Goal: Information Seeking & Learning: Learn about a topic

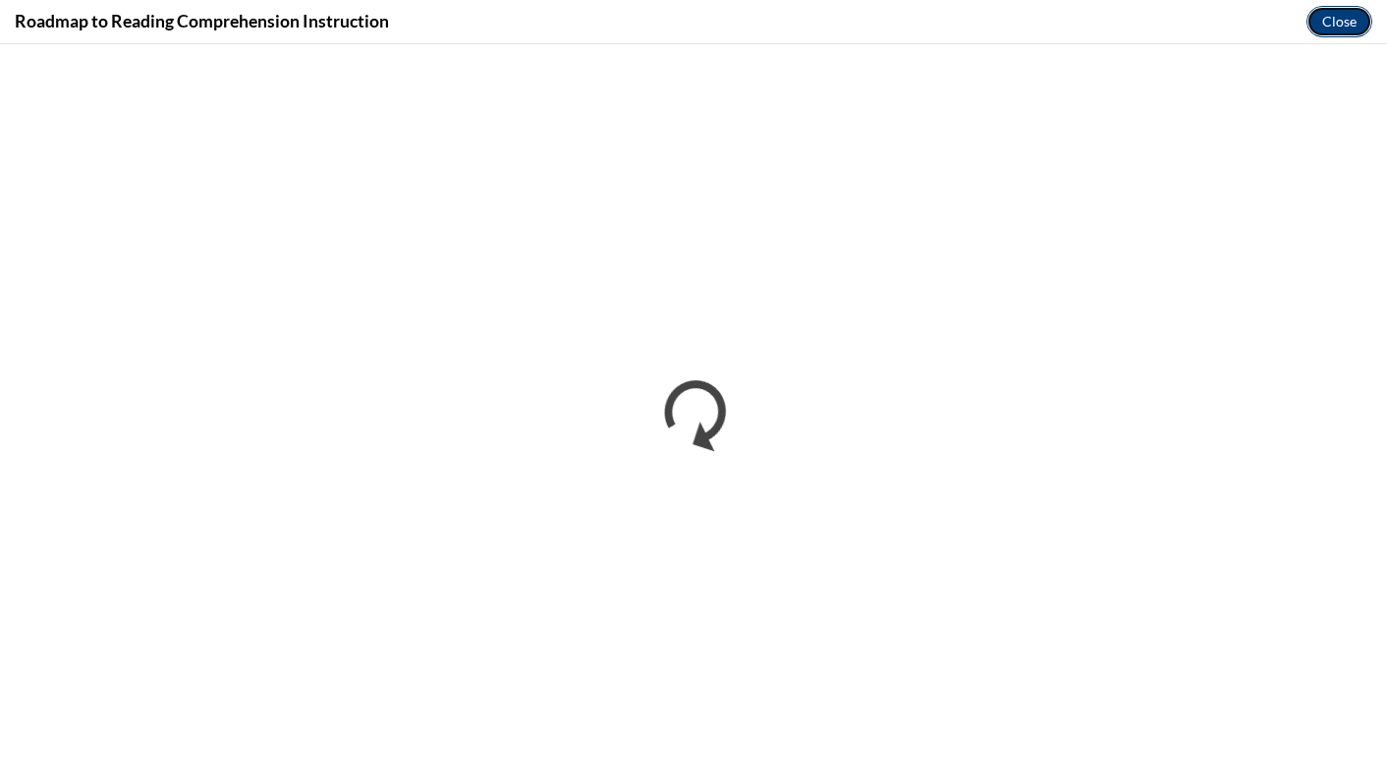
click at [1334, 25] on button "Close" at bounding box center [1339, 21] width 66 height 31
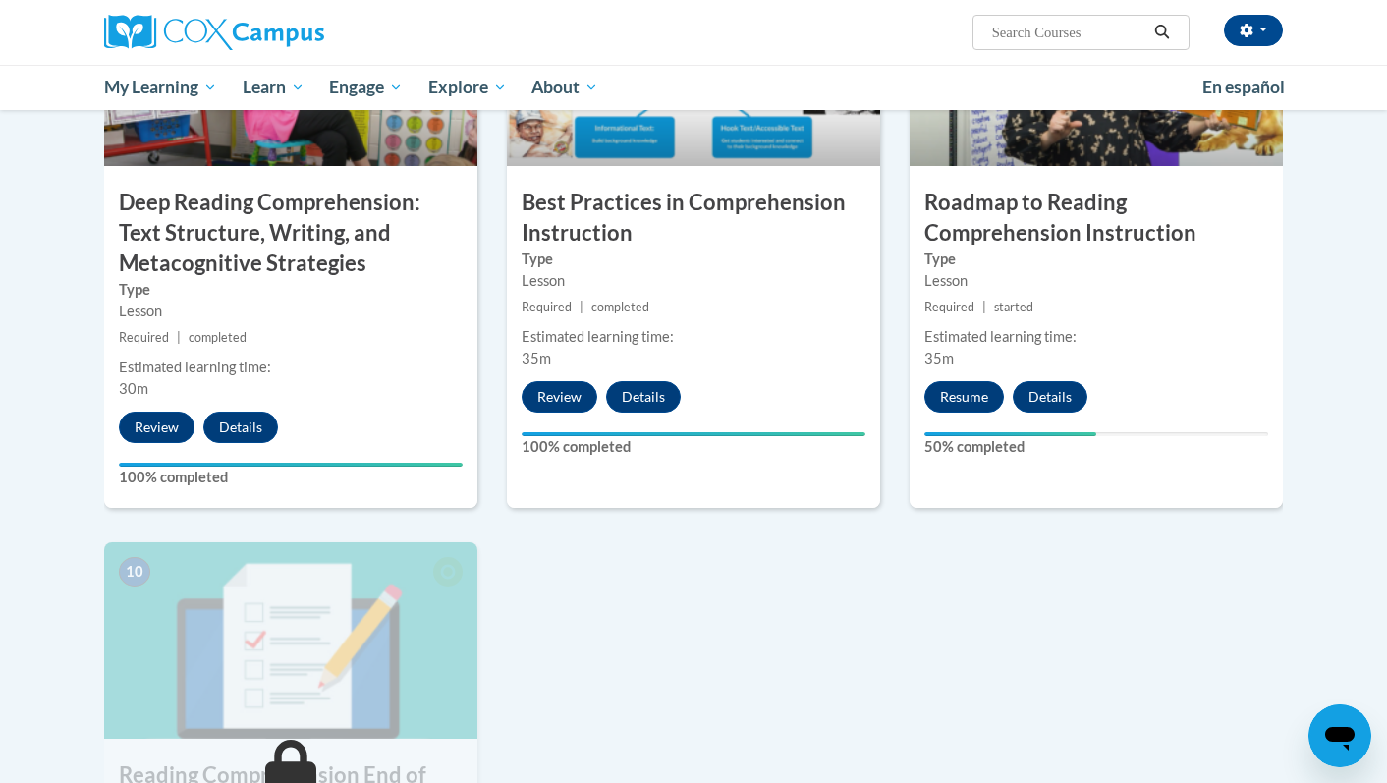
scroll to position [1865, 0]
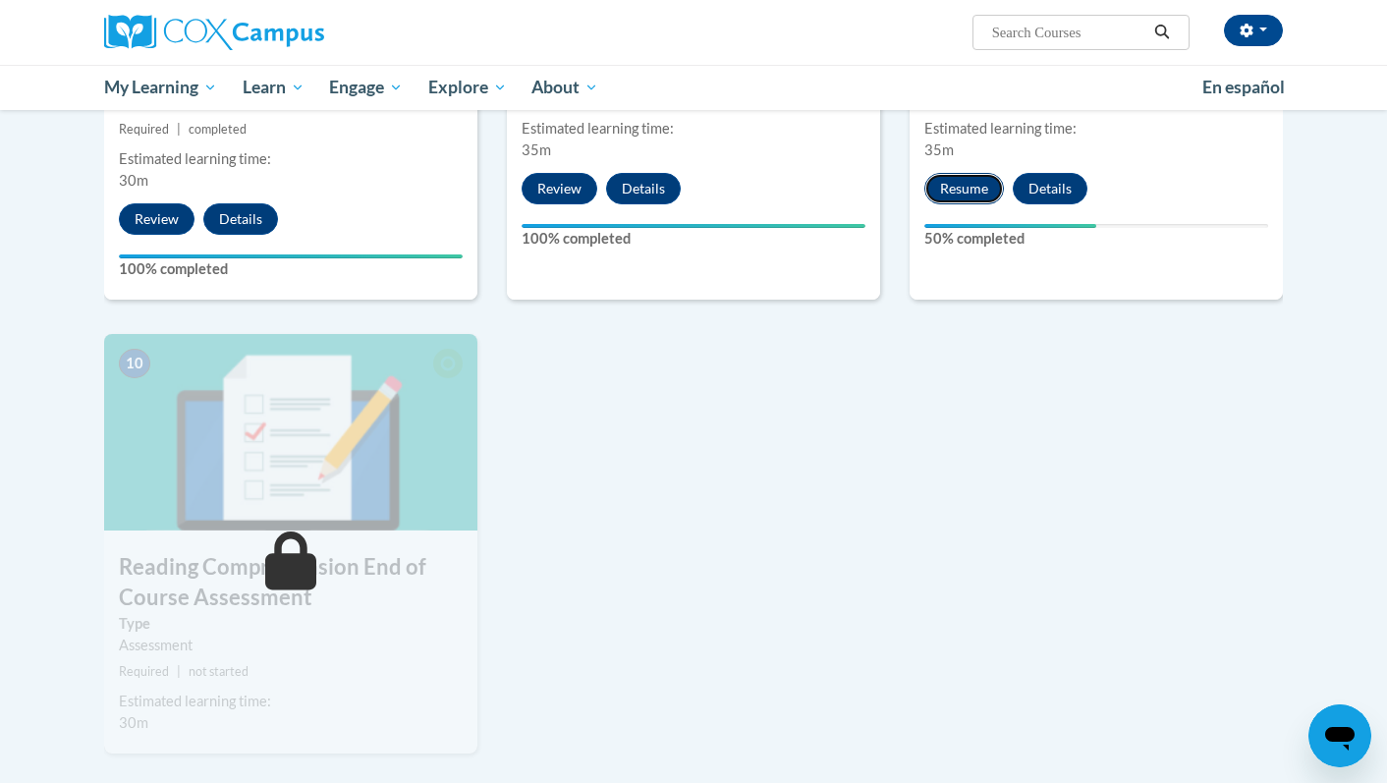
click at [972, 194] on button "Resume" at bounding box center [964, 188] width 80 height 31
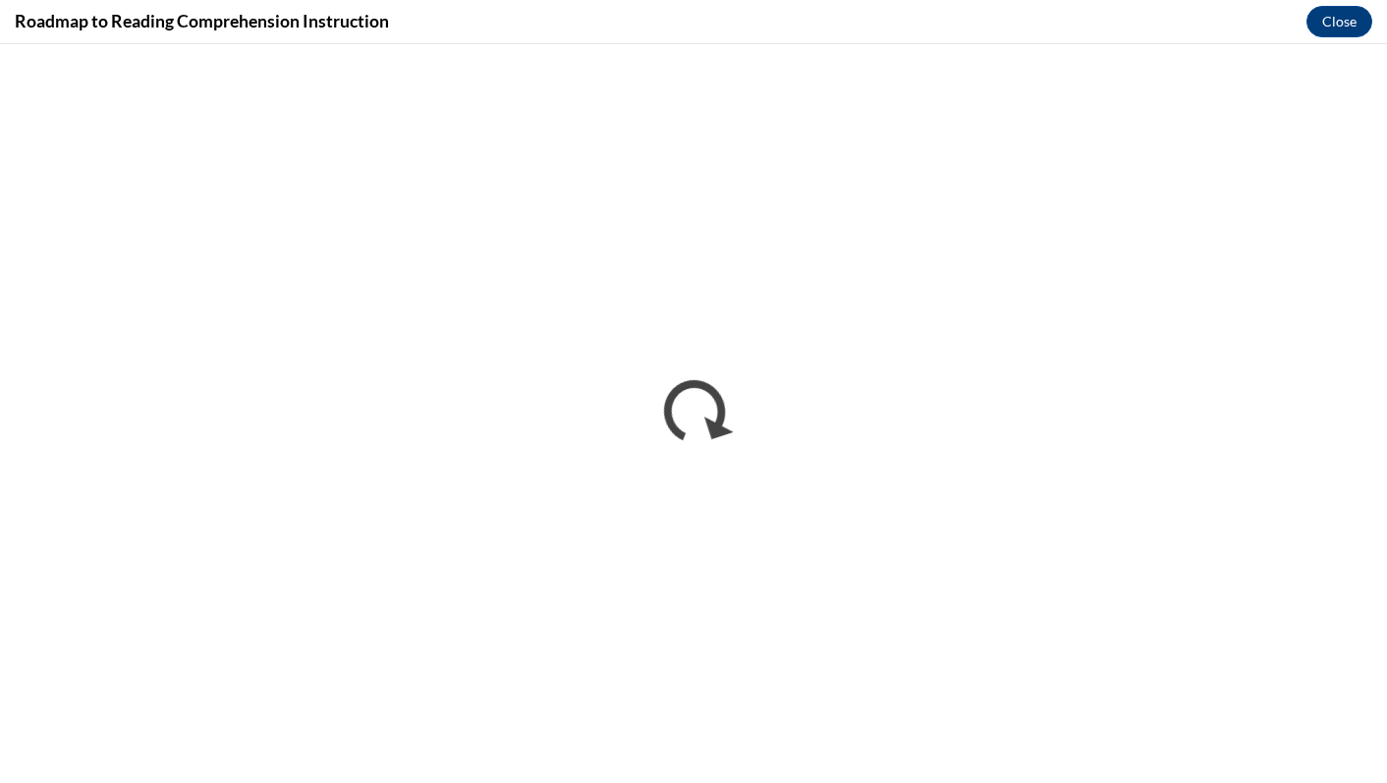
scroll to position [0, 0]
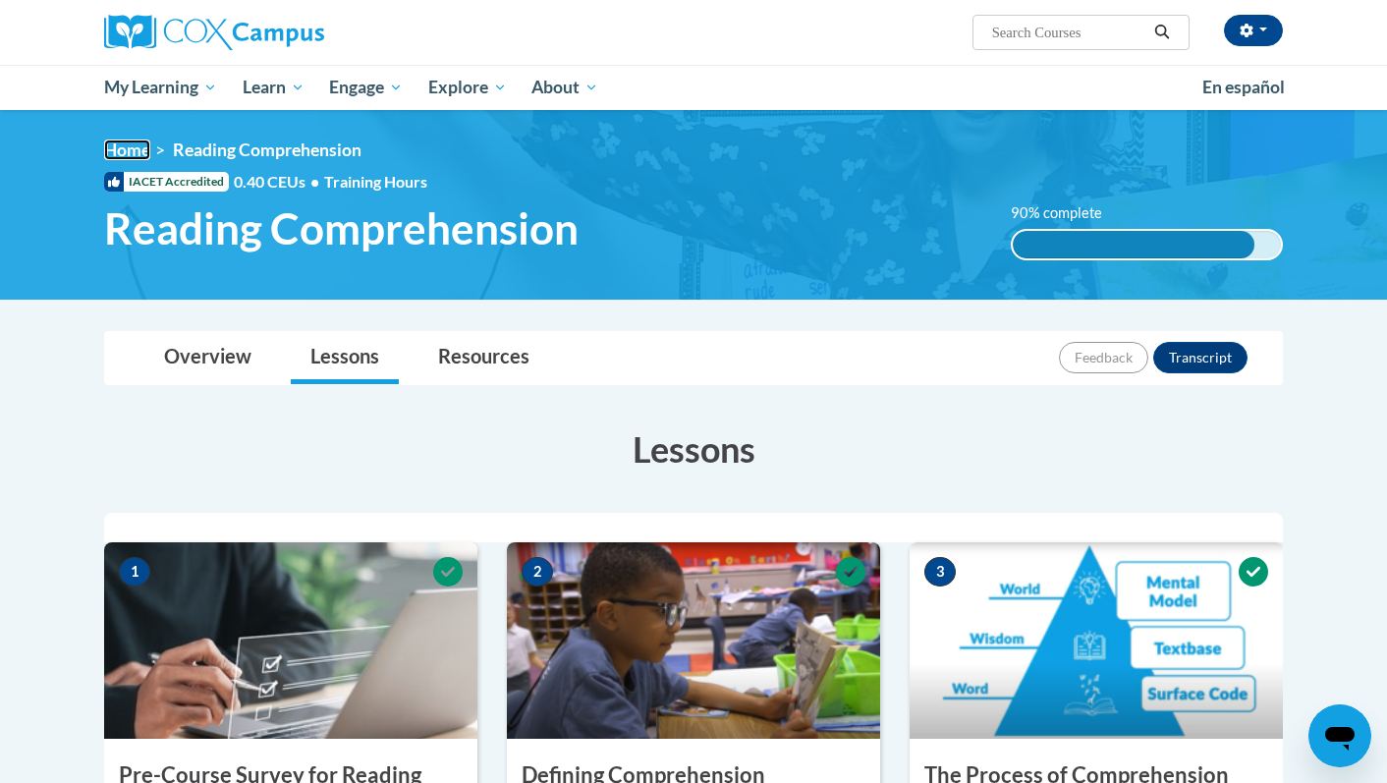
click at [143, 149] on link "Home" at bounding box center [127, 149] width 46 height 21
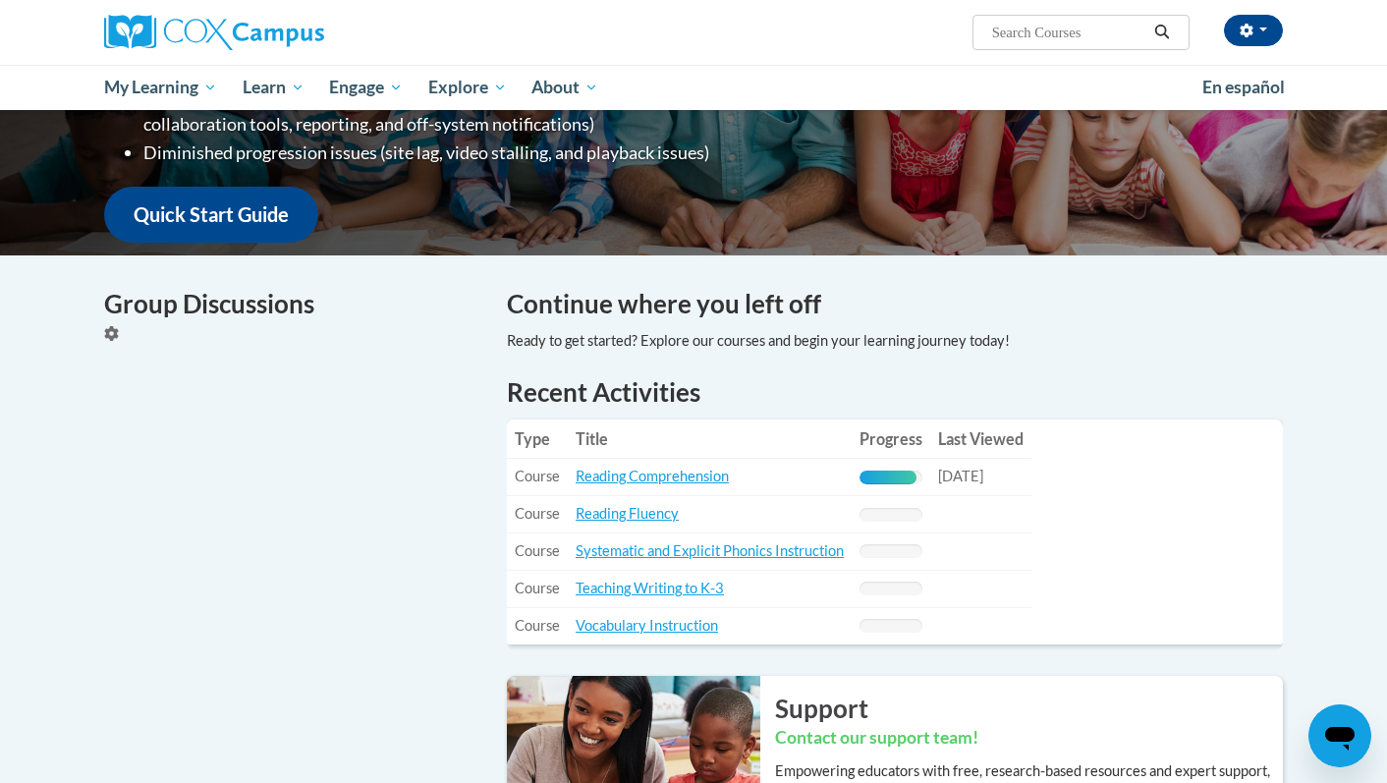
scroll to position [612, 0]
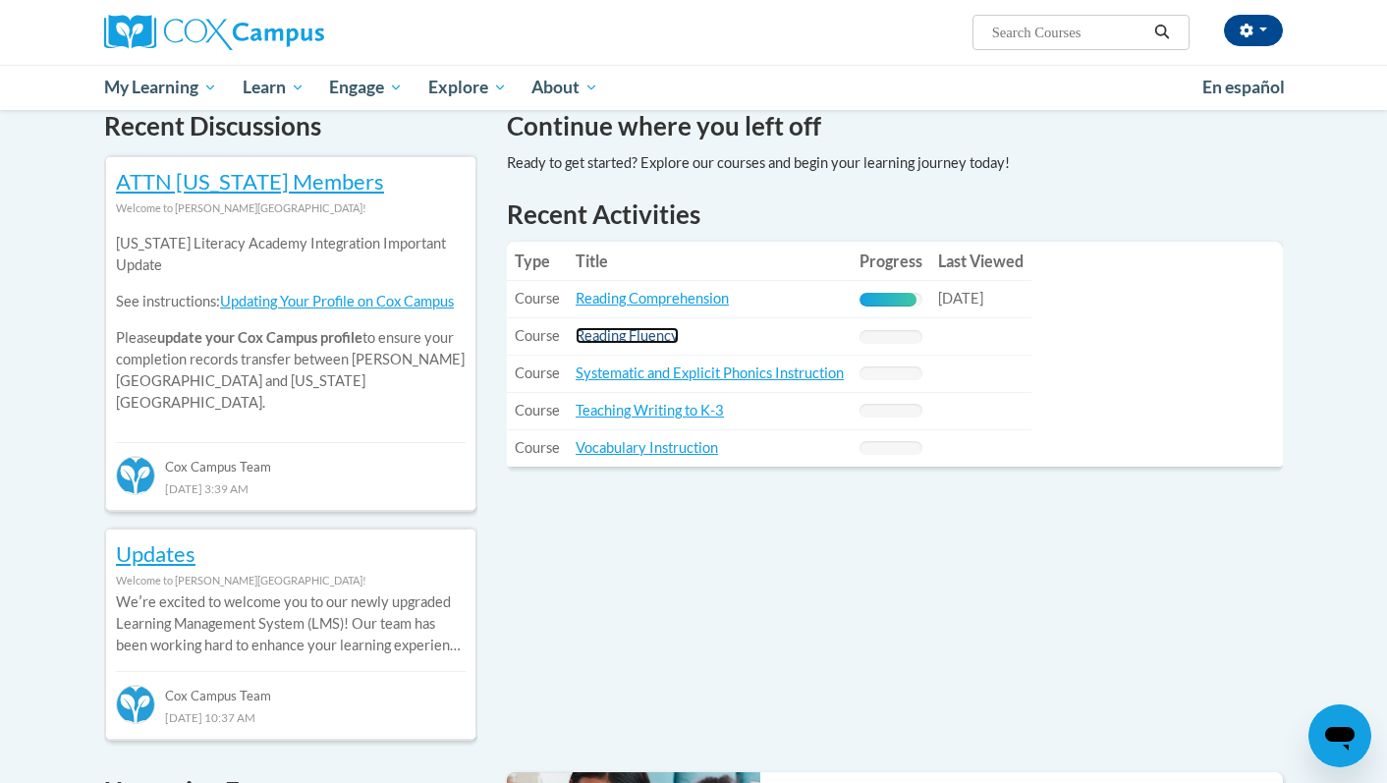
click at [627, 342] on link "Reading Fluency" at bounding box center [627, 335] width 103 height 17
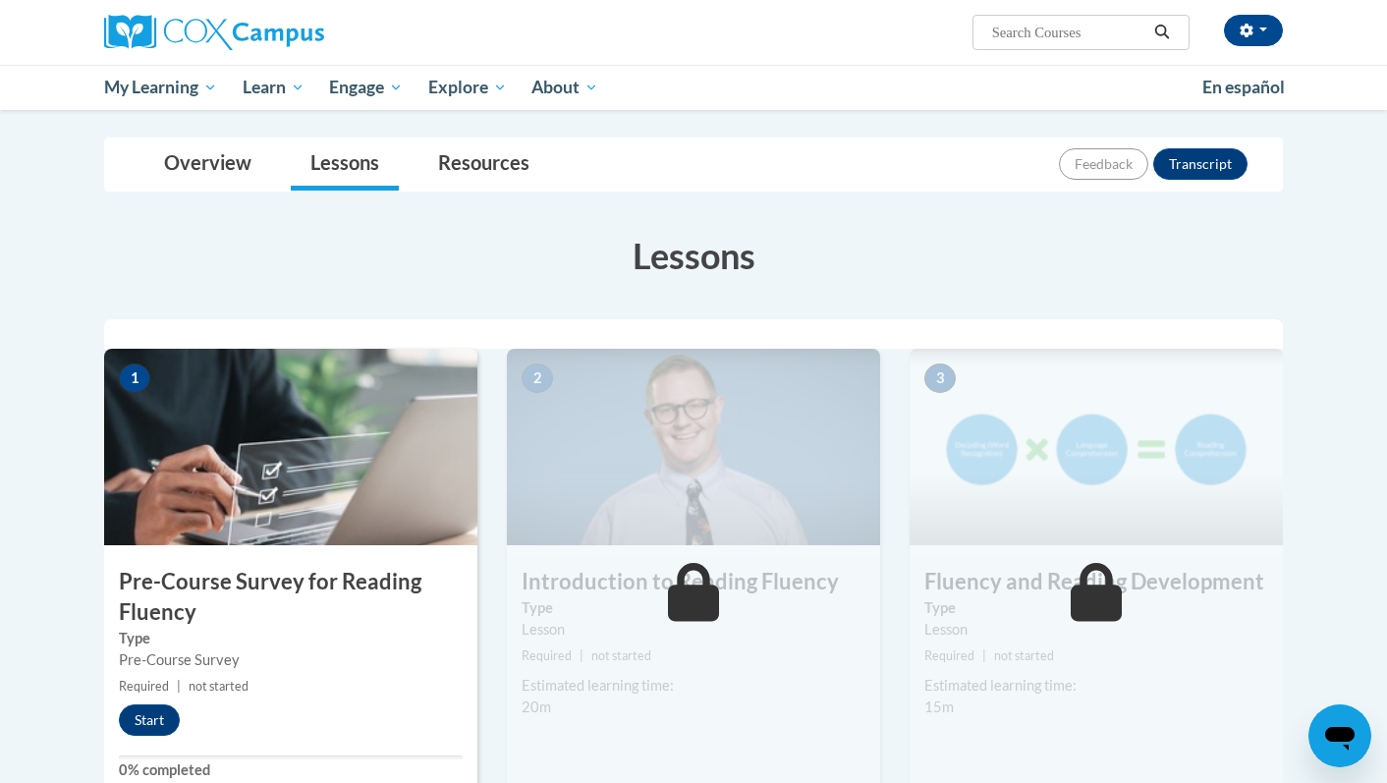
scroll to position [197, 0]
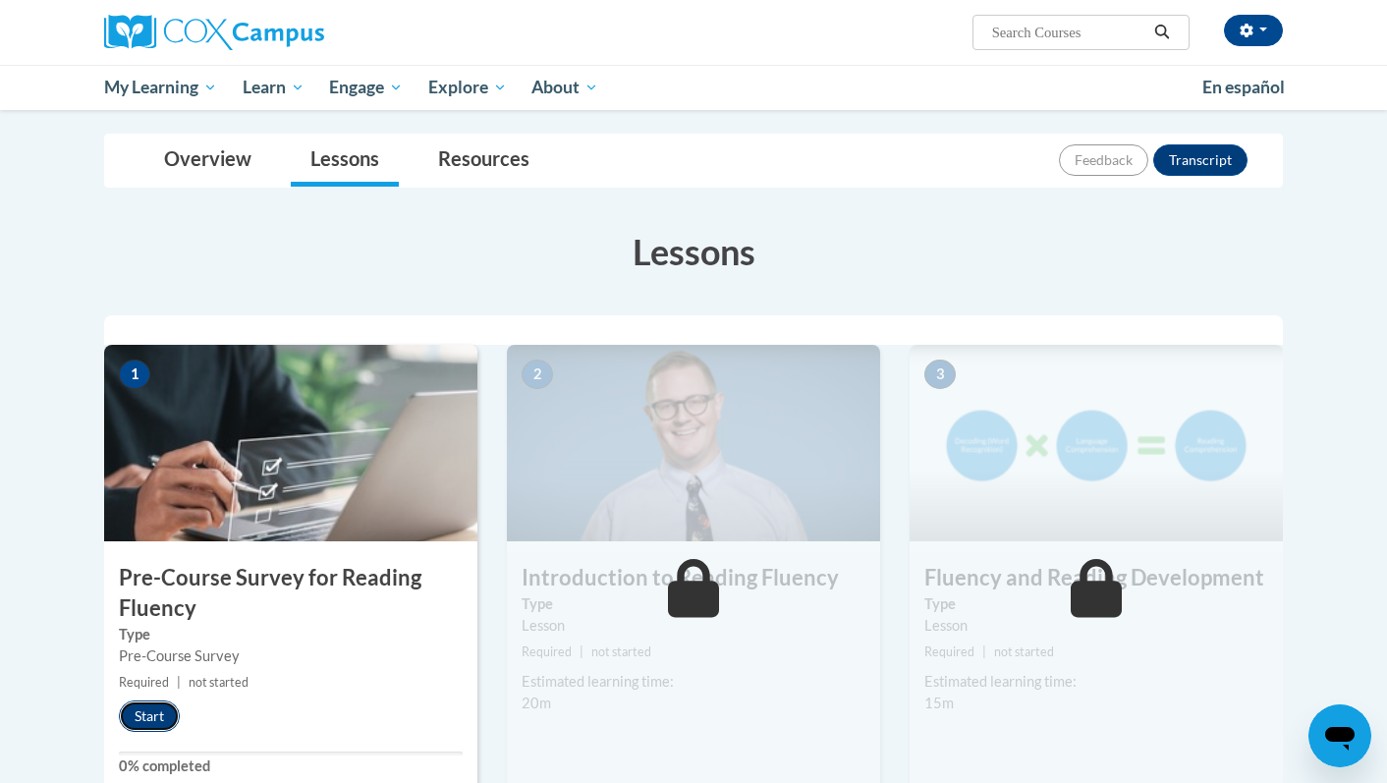
click at [139, 726] on button "Start" at bounding box center [149, 715] width 61 height 31
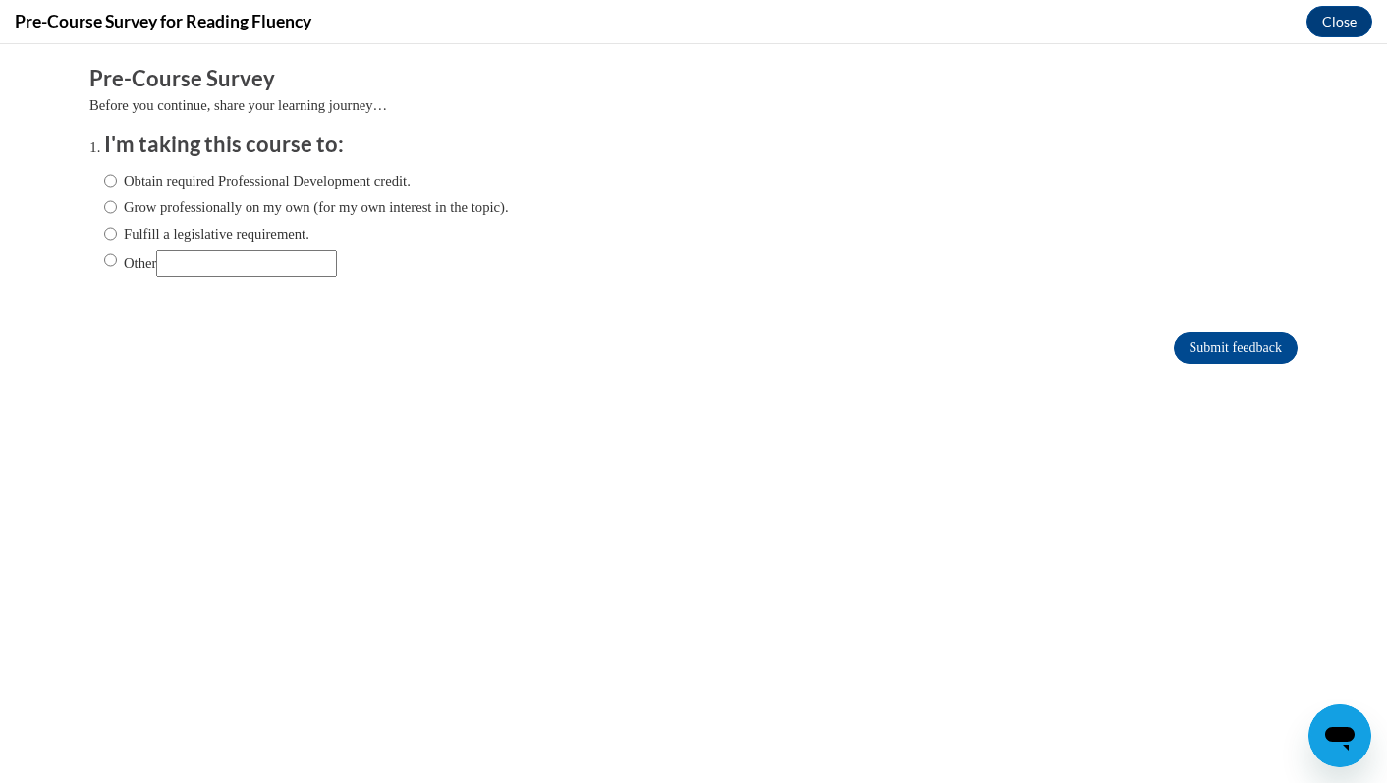
scroll to position [0, 0]
click at [351, 180] on label "Obtain required Professional Development credit." at bounding box center [257, 181] width 306 height 22
click at [117, 180] on input "Obtain required Professional Development credit." at bounding box center [110, 181] width 13 height 22
radio input "true"
click at [309, 228] on label "Fulfill a legislative requirement." at bounding box center [206, 234] width 205 height 22
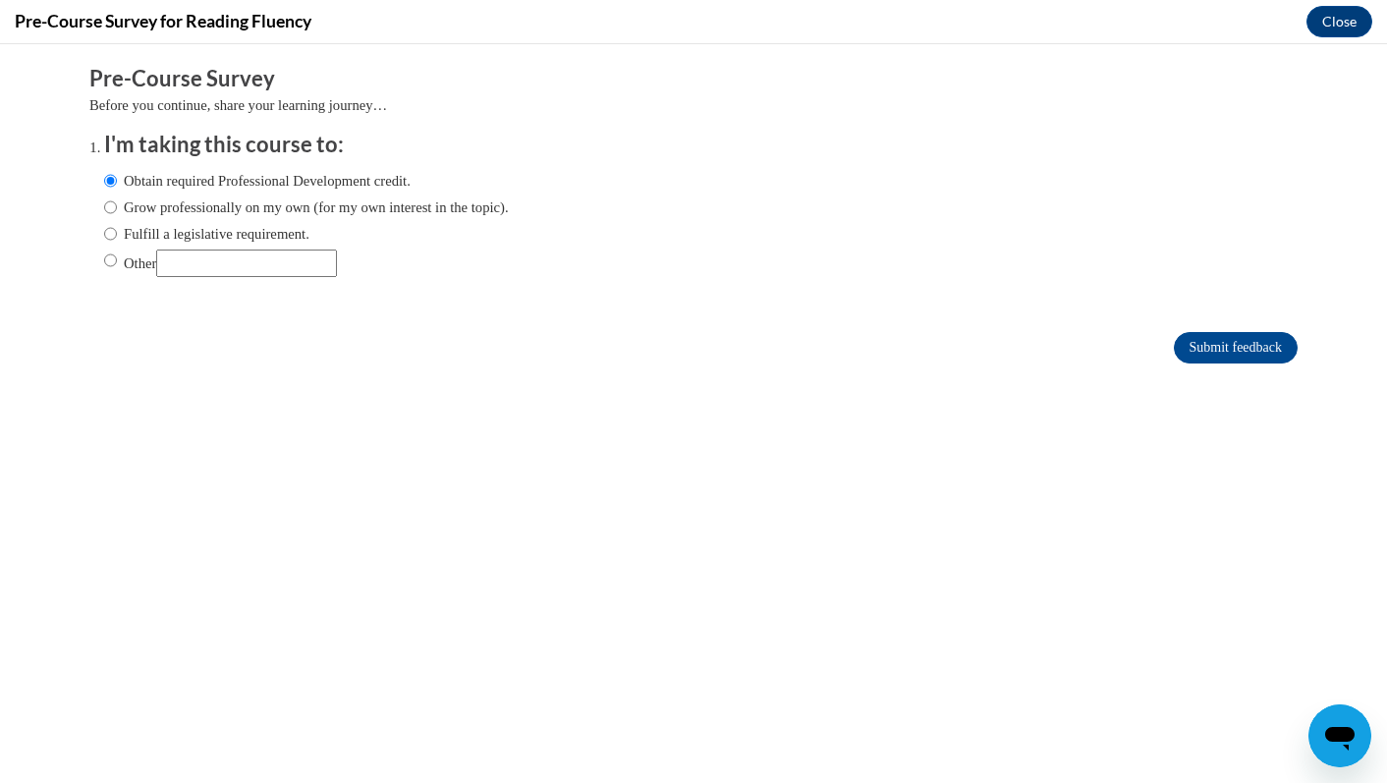
click at [117, 228] on input "Fulfill a legislative requirement." at bounding box center [110, 234] width 13 height 22
radio input "true"
click at [1213, 347] on input "Submit feedback" at bounding box center [1236, 347] width 124 height 31
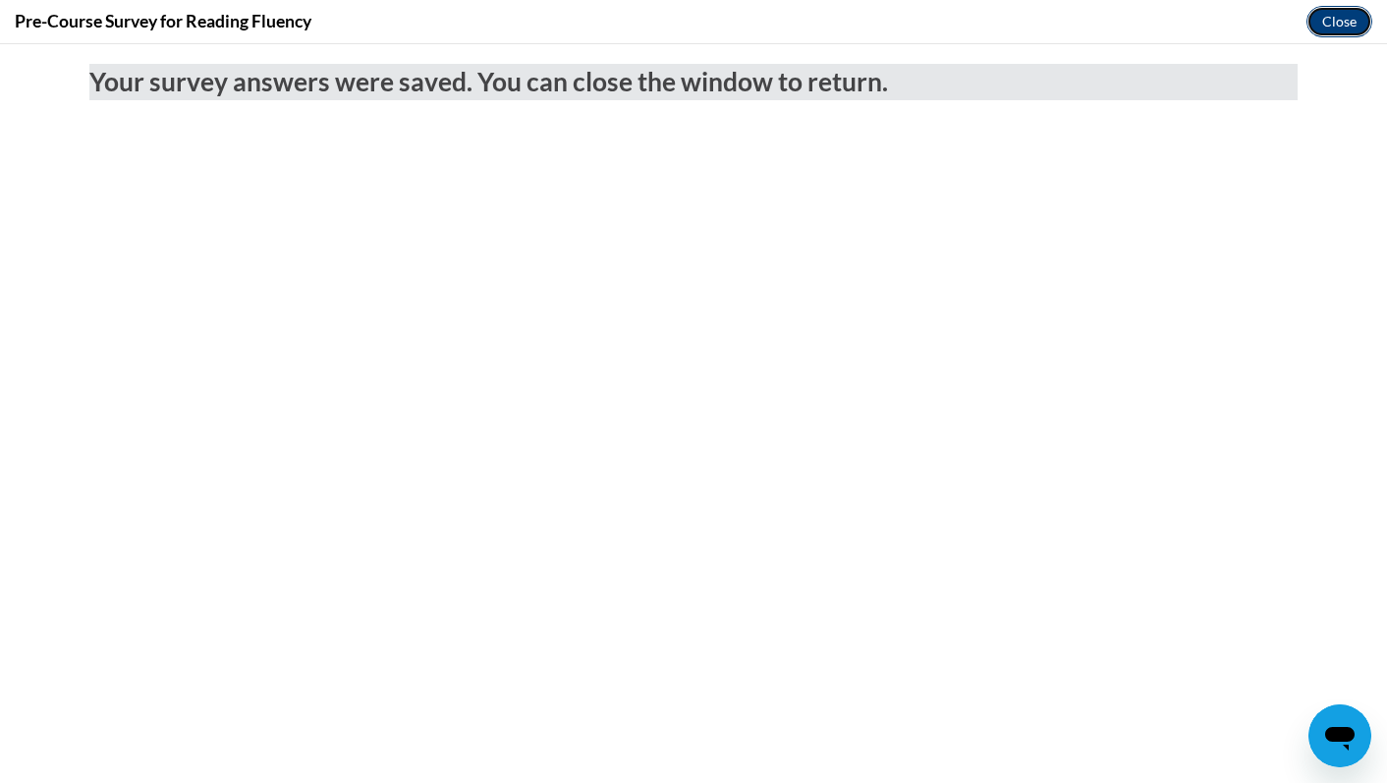
click at [1335, 11] on button "Close" at bounding box center [1339, 21] width 66 height 31
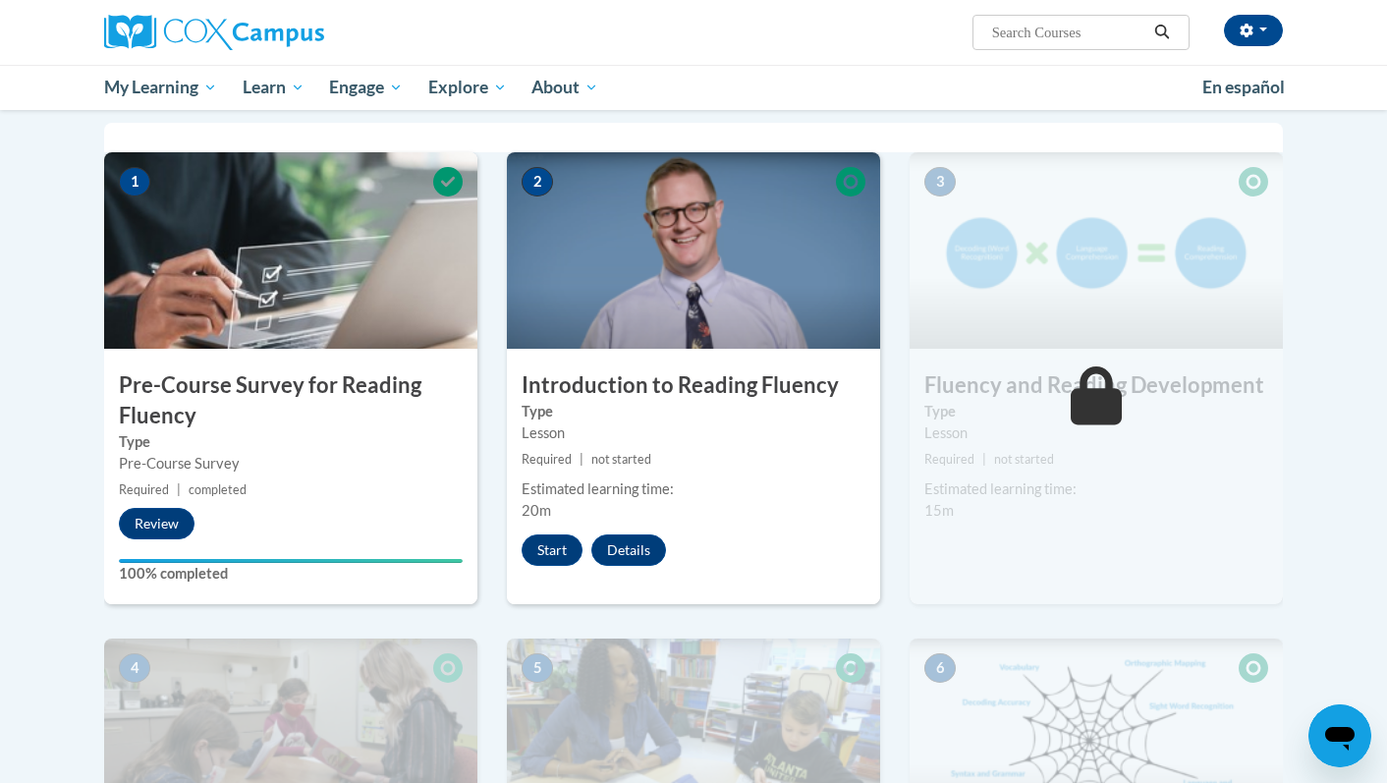
scroll to position [394, 0]
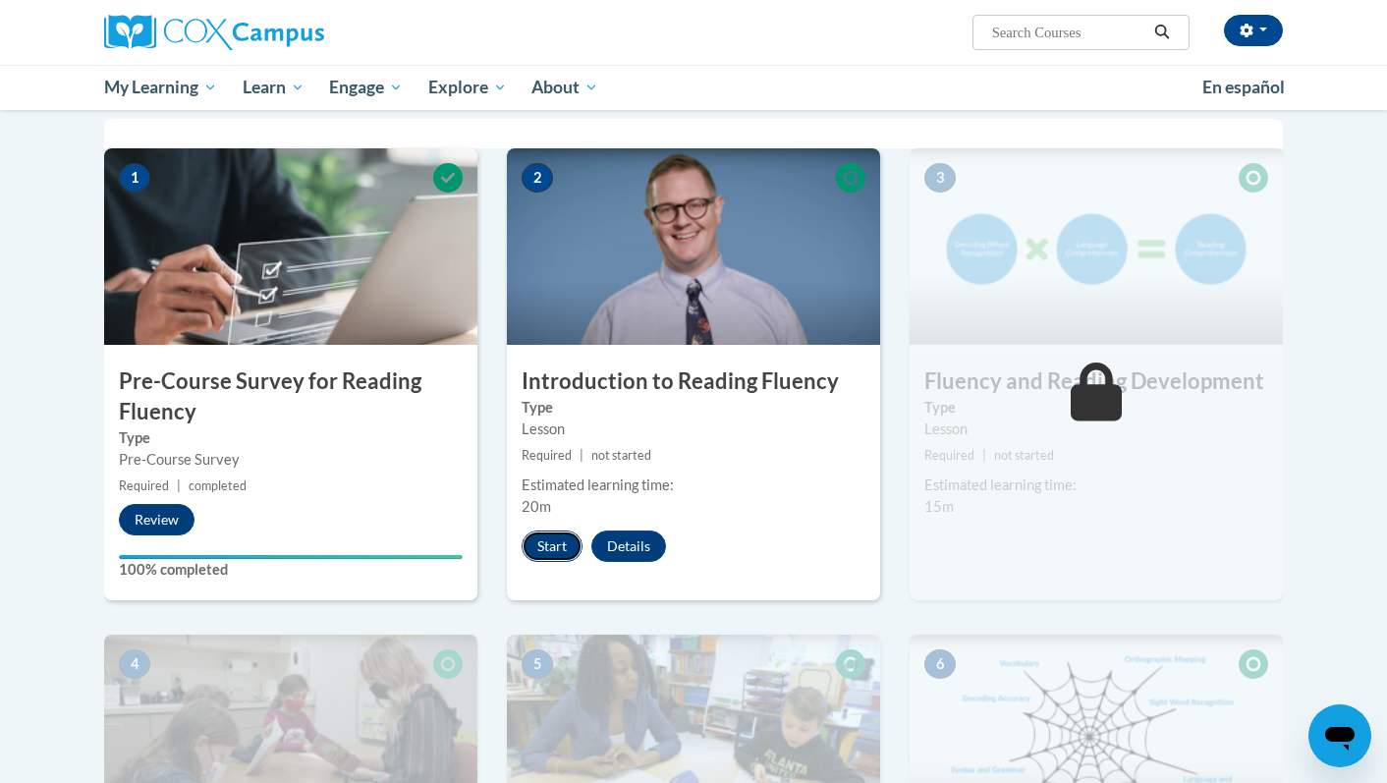
click at [549, 557] on button "Start" at bounding box center [552, 545] width 61 height 31
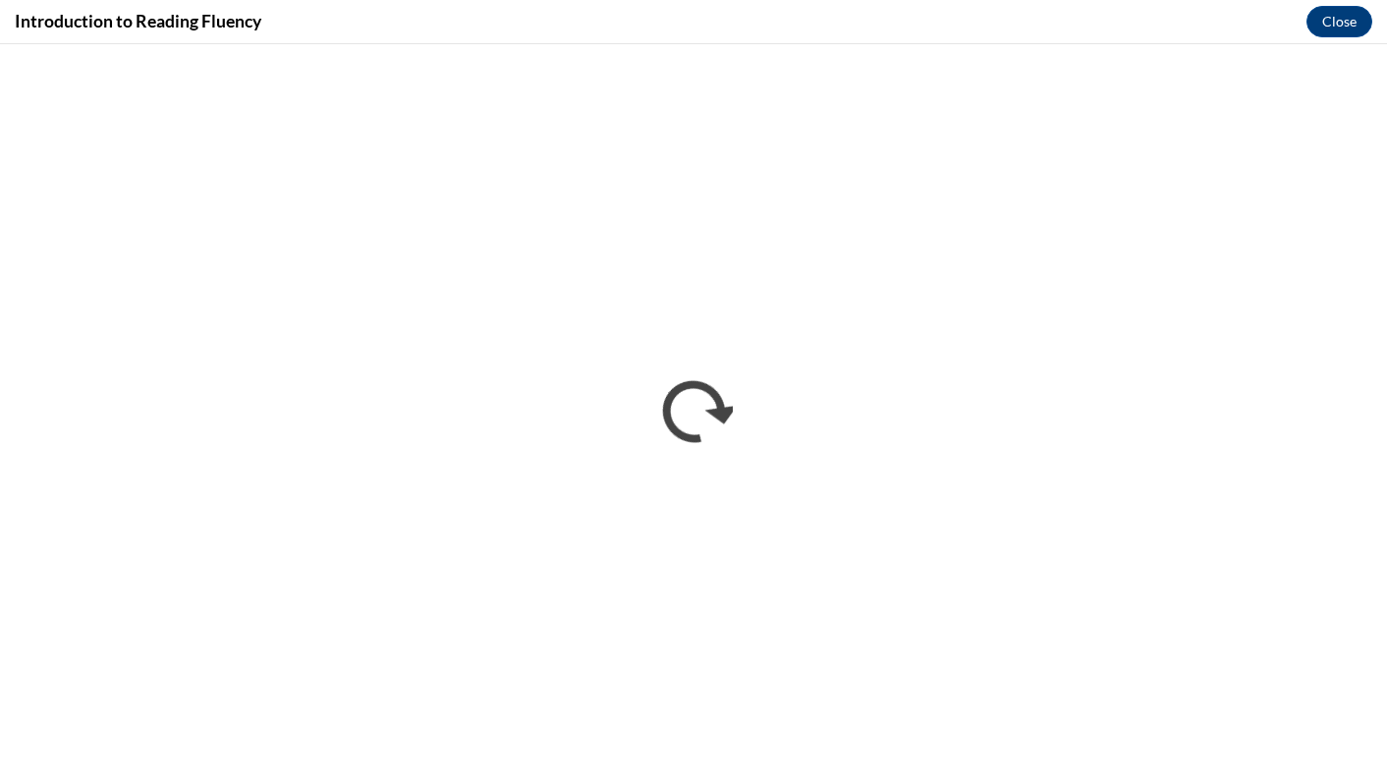
scroll to position [0, 0]
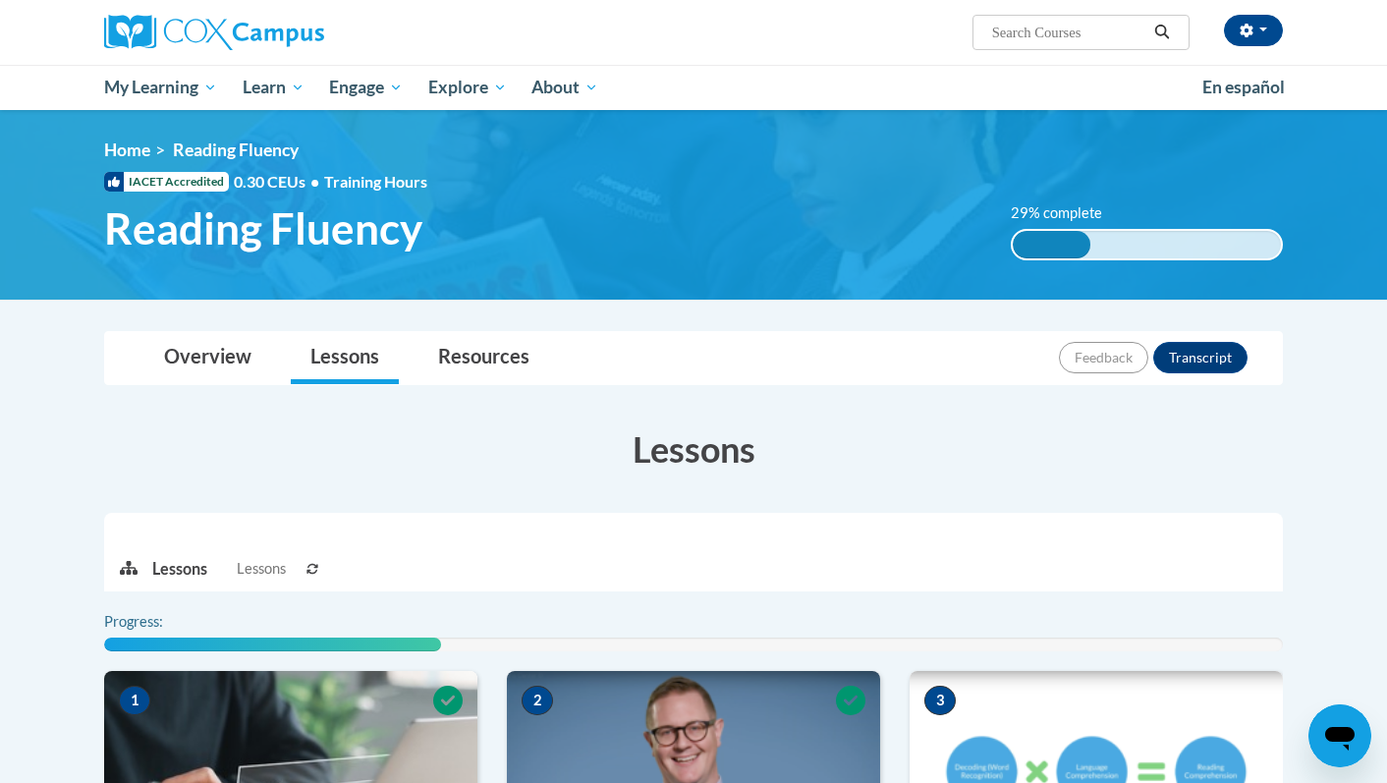
scroll to position [425, 0]
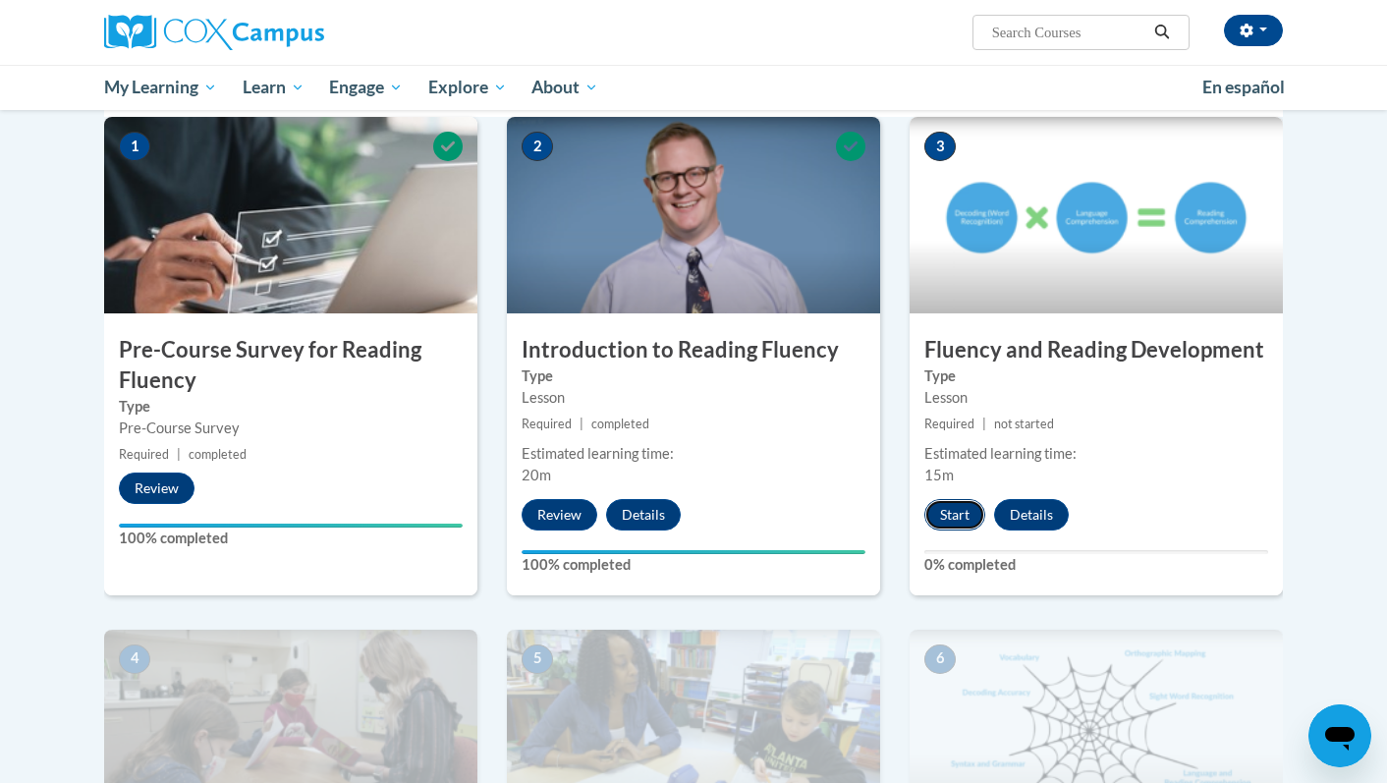
click at [966, 508] on button "Start" at bounding box center [954, 514] width 61 height 31
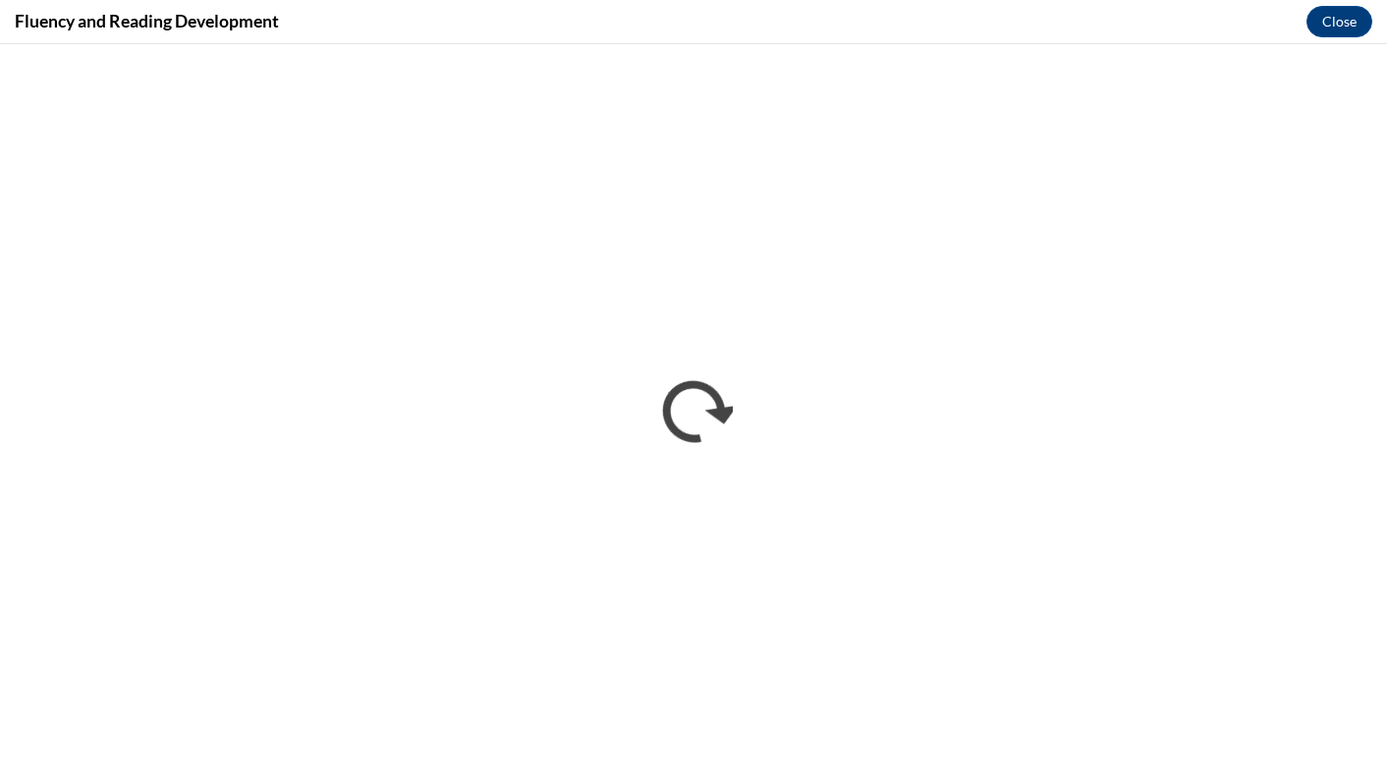
scroll to position [0, 0]
